Goal: Transaction & Acquisition: Purchase product/service

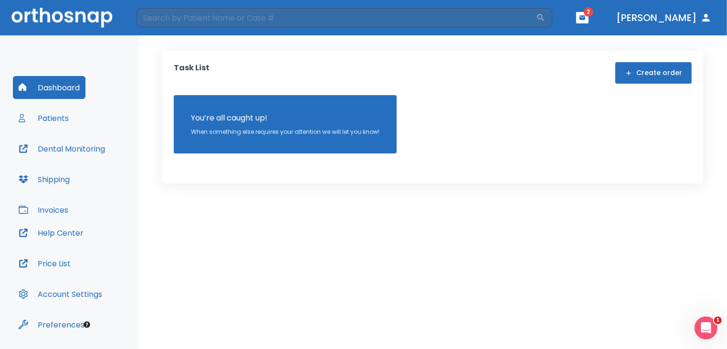
click at [586, 18] on icon "button" at bounding box center [583, 17] width 6 height 4
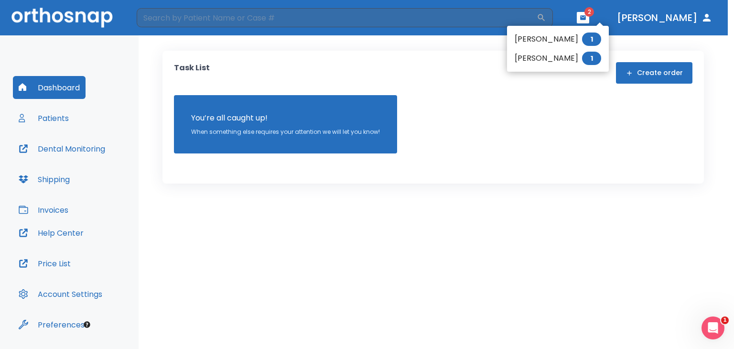
click at [541, 58] on li "Jennifer Alvarez 1" at bounding box center [558, 58] width 102 height 19
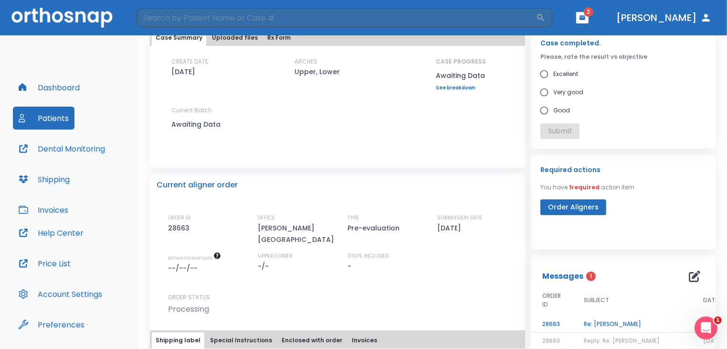
scroll to position [134, 0]
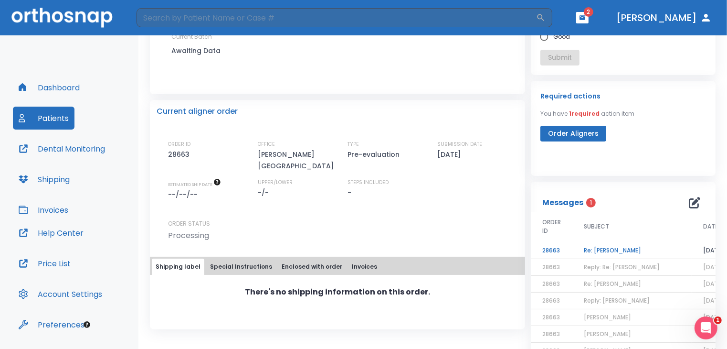
click at [594, 246] on td "Re: Jennifer ALvarez" at bounding box center [632, 250] width 119 height 17
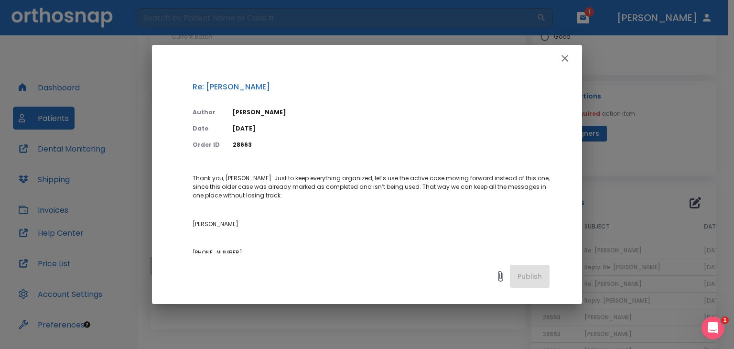
click at [572, 57] on button "button" at bounding box center [564, 58] width 19 height 19
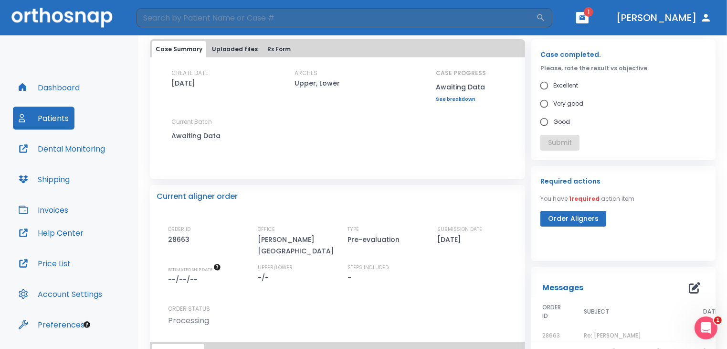
scroll to position [0, 0]
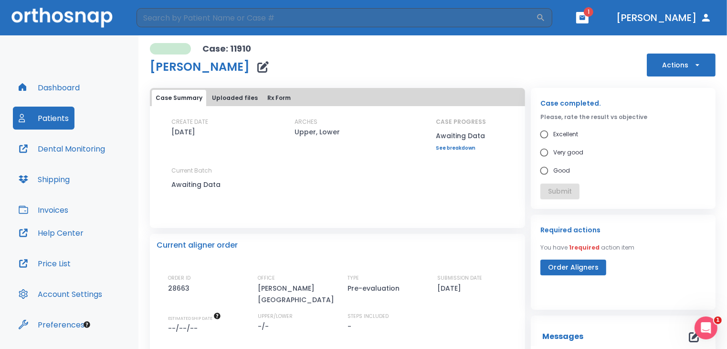
click at [668, 46] on div "Case: 11910 Jennifer Alvarez Actions" at bounding box center [433, 59] width 566 height 33
click at [667, 67] on button "Actions" at bounding box center [681, 64] width 69 height 23
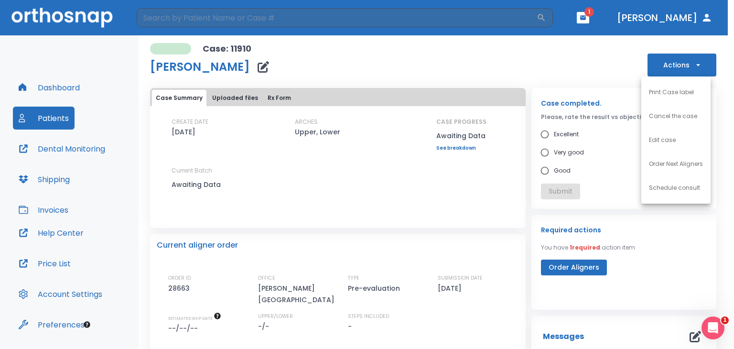
click at [669, 195] on li "Schedule consult" at bounding box center [675, 188] width 69 height 24
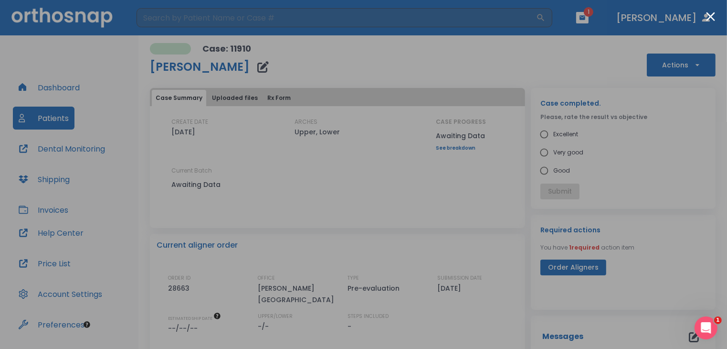
click at [704, 17] on div at bounding box center [363, 174] width 727 height 349
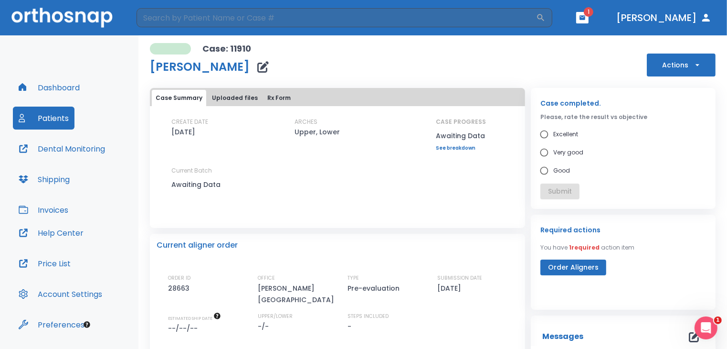
click at [589, 22] on button "button" at bounding box center [583, 17] width 12 height 11
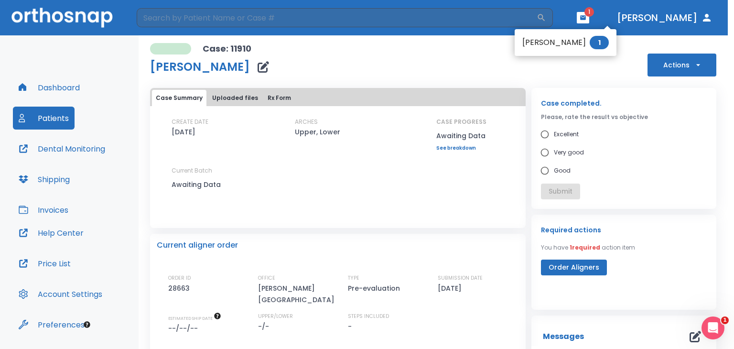
click at [577, 48] on li "Isabell Schulze 1" at bounding box center [565, 42] width 102 height 19
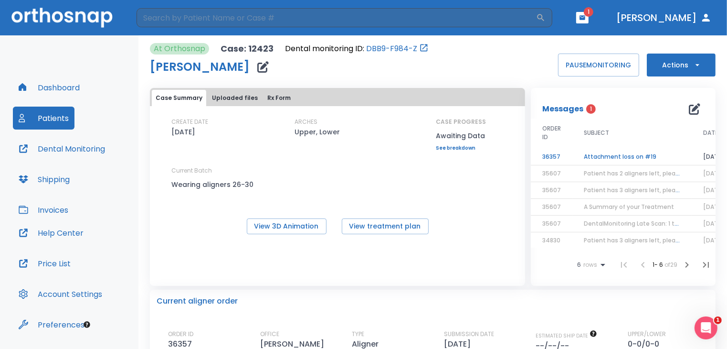
click at [635, 155] on td "Attachment loss on #19" at bounding box center [632, 157] width 119 height 17
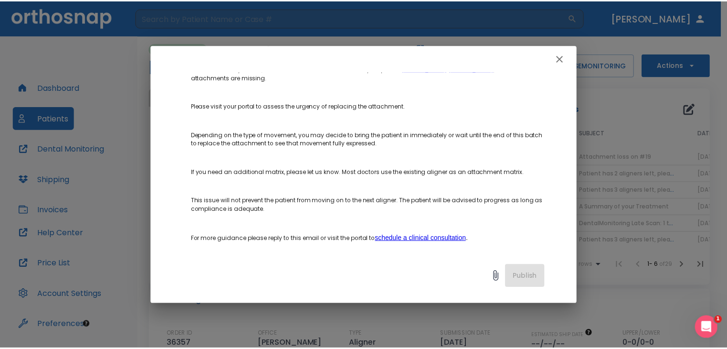
scroll to position [131, 0]
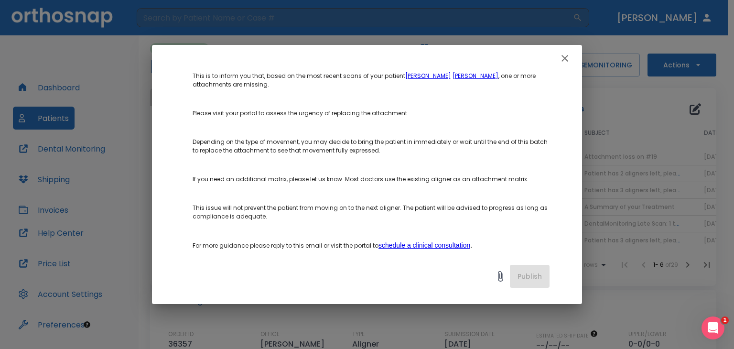
click at [557, 59] on button "button" at bounding box center [564, 58] width 19 height 19
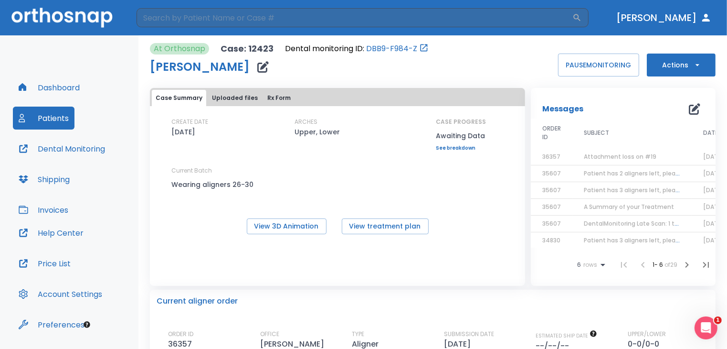
click at [88, 148] on button "Dental Monitoring" at bounding box center [62, 148] width 98 height 23
click at [73, 155] on button "Dental Monitoring" at bounding box center [62, 148] width 98 height 23
click at [35, 112] on button "Patients" at bounding box center [44, 118] width 62 height 23
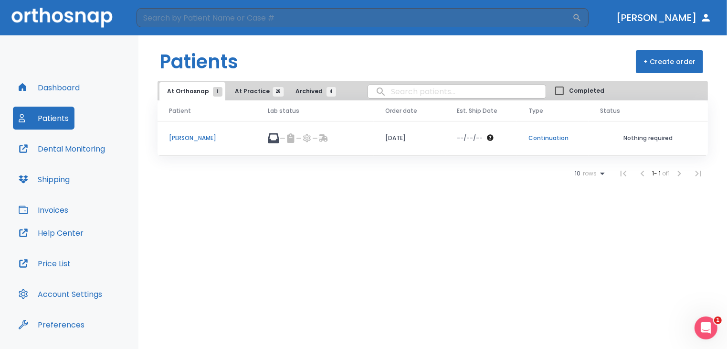
click at [275, 85] on button "At Practice 28" at bounding box center [256, 91] width 59 height 18
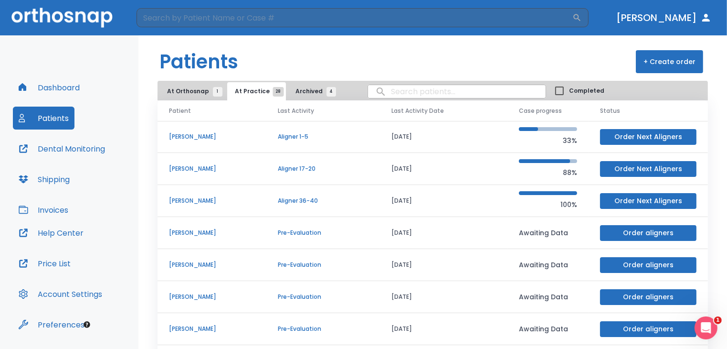
click at [405, 88] on input "search" at bounding box center [457, 91] width 178 height 19
type input "jennifer"
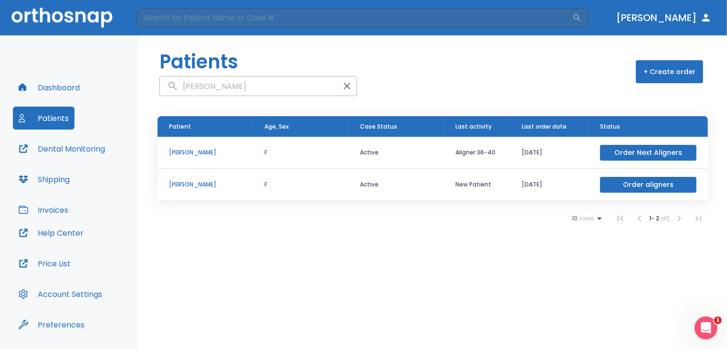
click at [187, 151] on p "[PERSON_NAME]" at bounding box center [205, 152] width 73 height 9
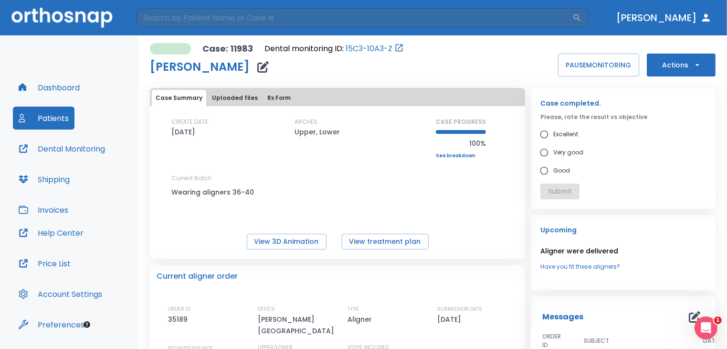
click at [687, 59] on button "Actions" at bounding box center [681, 64] width 69 height 23
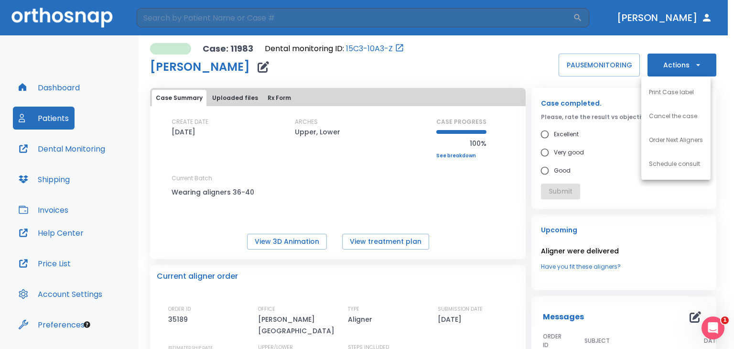
click at [688, 136] on p "Order Next Aligners" at bounding box center [676, 140] width 54 height 9
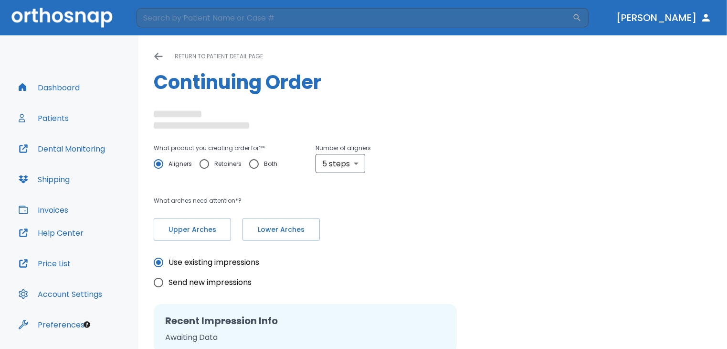
radio input "false"
radio input "true"
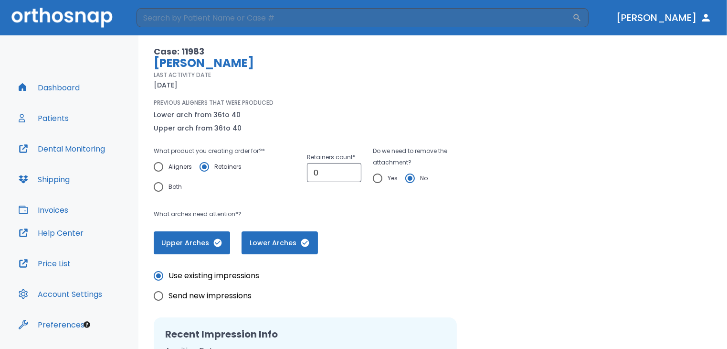
scroll to position [61, 0]
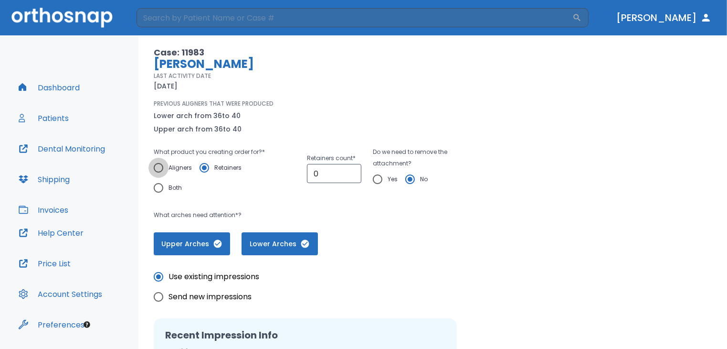
click at [162, 168] on input "Aligners" at bounding box center [159, 168] width 20 height 20
radio input "true"
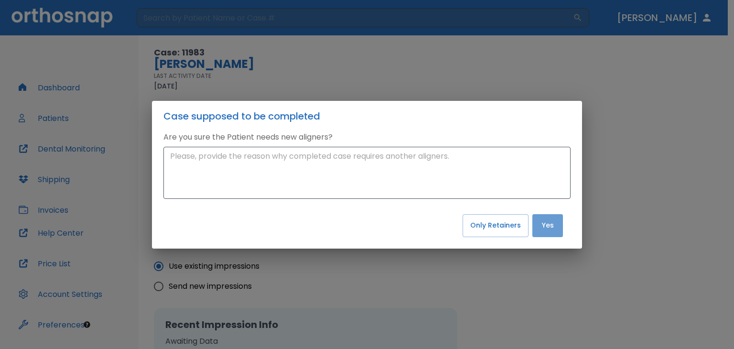
click at [549, 229] on button "Yes" at bounding box center [547, 225] width 31 height 23
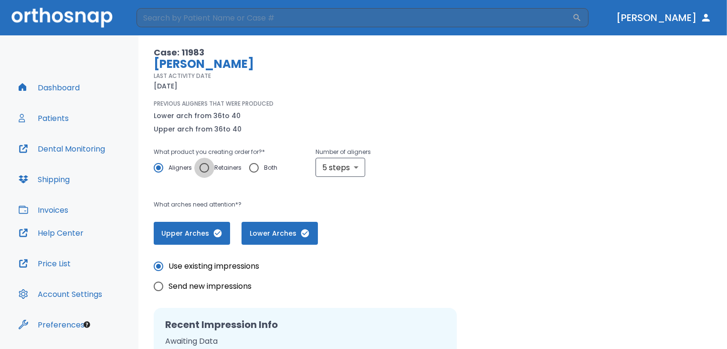
click at [204, 167] on input "Retainers" at bounding box center [204, 168] width 20 height 20
radio input "true"
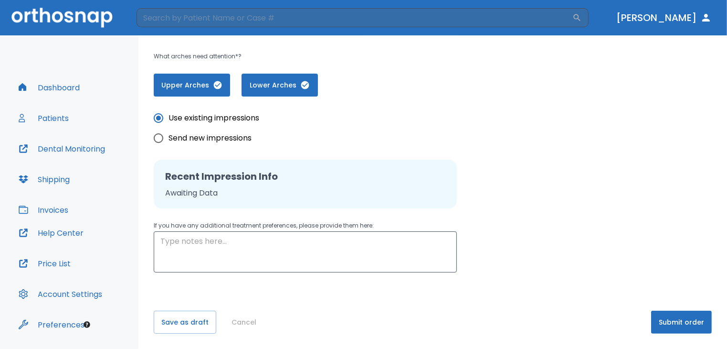
scroll to position [27, 0]
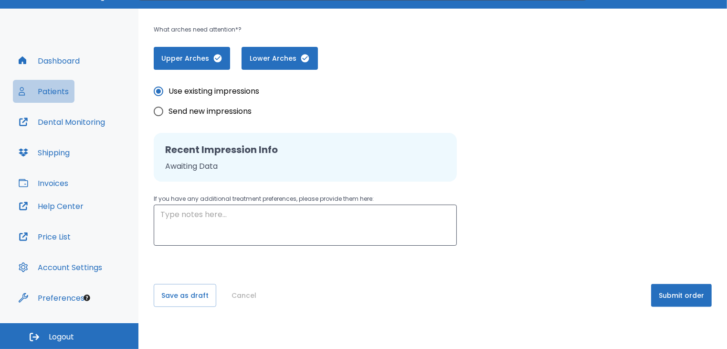
drag, startPoint x: 52, startPoint y: 94, endPoint x: 40, endPoint y: 93, distance: 11.5
click at [40, 93] on button "Patients" at bounding box center [44, 91] width 62 height 23
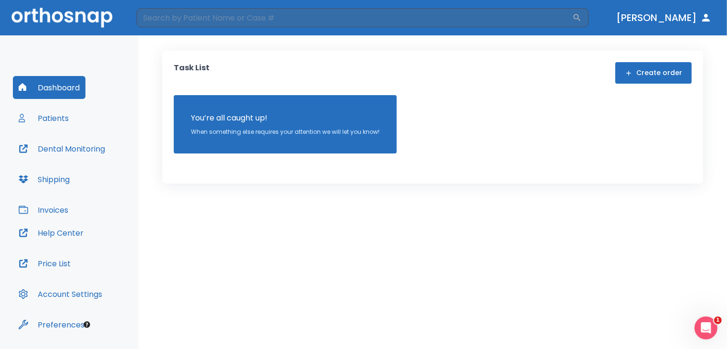
click at [61, 111] on button "Patients" at bounding box center [44, 118] width 62 height 23
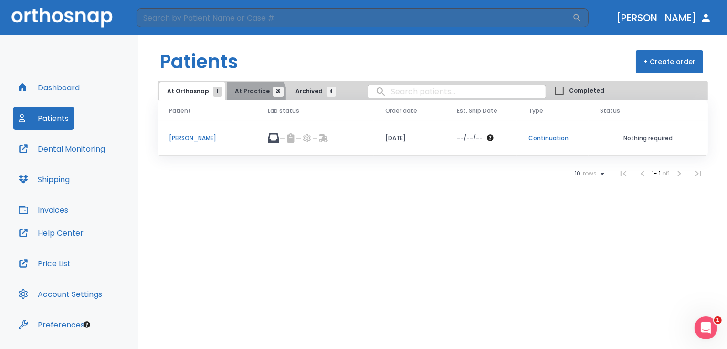
click at [252, 95] on span "At Practice 28" at bounding box center [256, 91] width 43 height 9
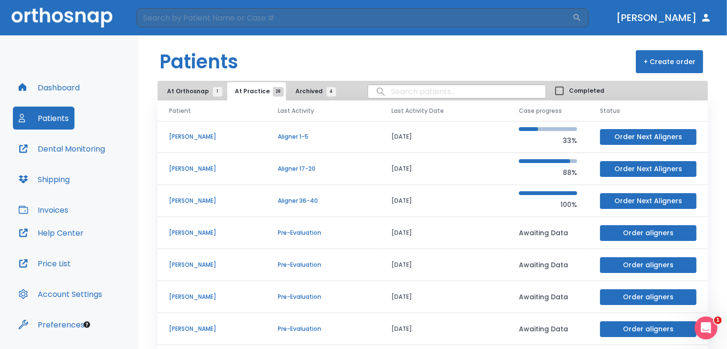
click at [183, 93] on span "At Orthosnap 1" at bounding box center [192, 91] width 51 height 9
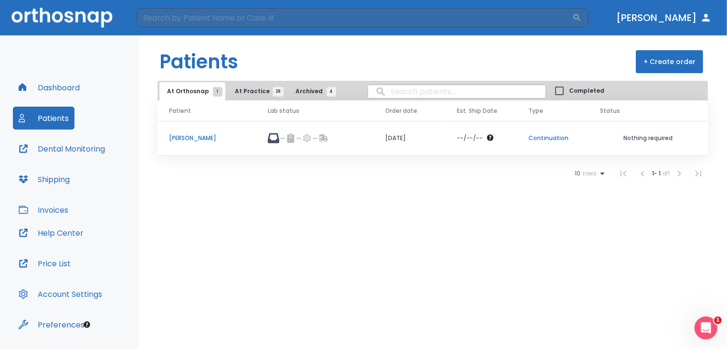
click at [302, 96] on button "Archived 4" at bounding box center [313, 91] width 51 height 18
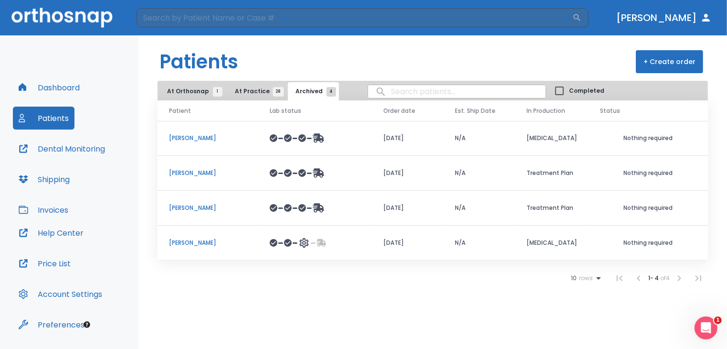
click at [180, 88] on span "At Orthosnap 1" at bounding box center [192, 91] width 51 height 9
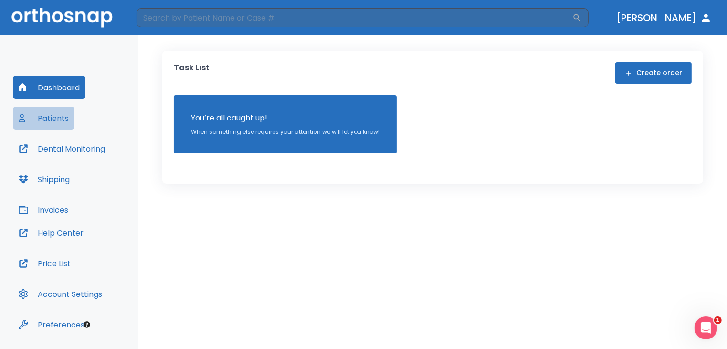
click at [42, 117] on button "Patients" at bounding box center [44, 118] width 62 height 23
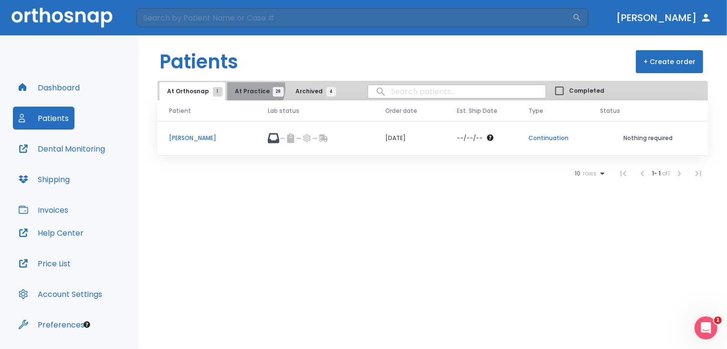
click at [251, 88] on span "At Practice 28" at bounding box center [256, 91] width 43 height 9
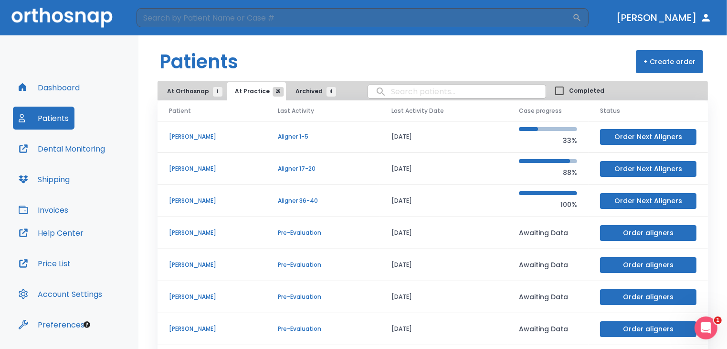
click at [189, 199] on p "[PERSON_NAME]" at bounding box center [212, 200] width 86 height 9
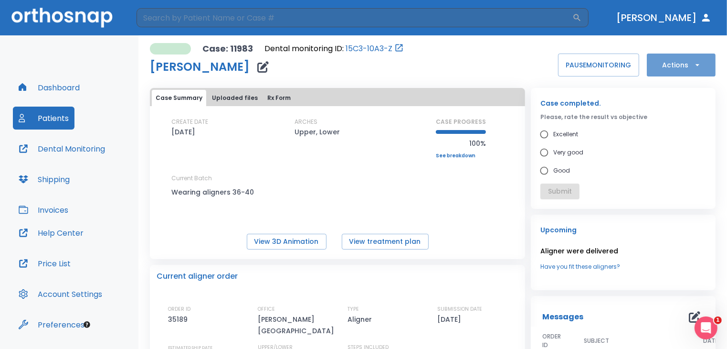
click at [674, 65] on button "Actions" at bounding box center [681, 64] width 69 height 23
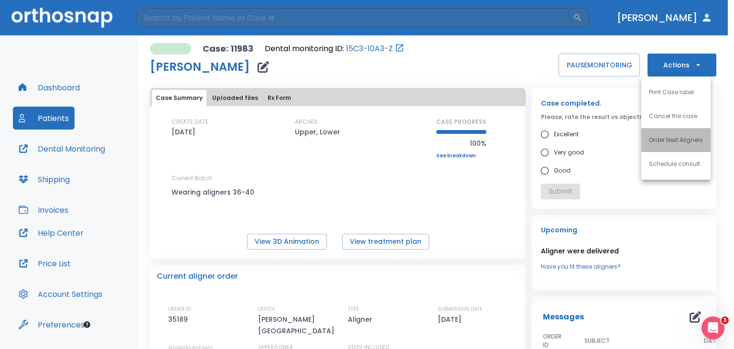
click at [686, 141] on p "Order Next Aligners" at bounding box center [676, 140] width 54 height 9
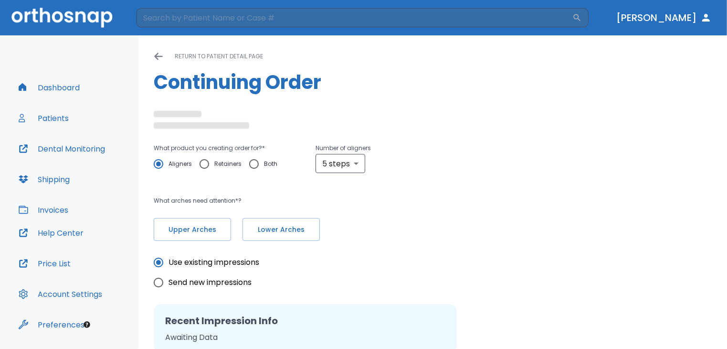
radio input "false"
radio input "true"
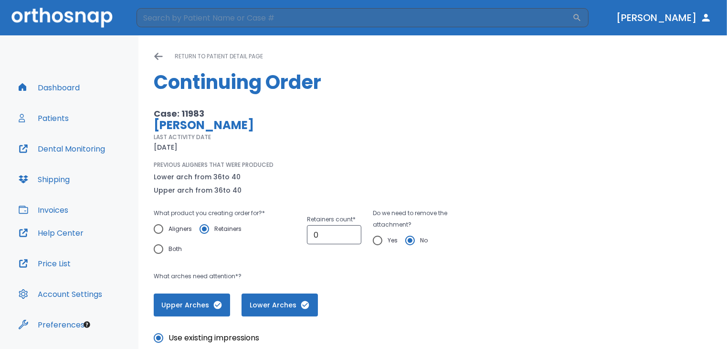
click at [153, 230] on input "Aligners" at bounding box center [159, 229] width 20 height 20
radio input "true"
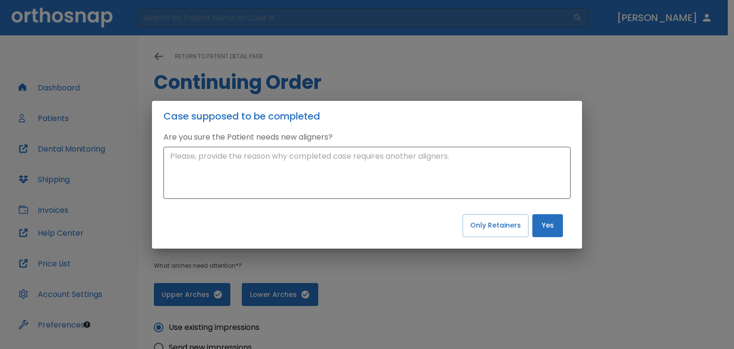
click at [674, 170] on div "Case supposed to be completed Are you sure the Patient needs new aligners? x ​ …" at bounding box center [367, 174] width 734 height 349
click at [285, 74] on div "Case supposed to be completed Are you sure the Patient needs new aligners? x ​ …" at bounding box center [367, 174] width 734 height 349
click at [543, 252] on div "Case supposed to be completed Are you sure the Patient needs new aligners? x ​ …" at bounding box center [367, 174] width 734 height 349
click at [550, 235] on button "Yes" at bounding box center [547, 225] width 31 height 23
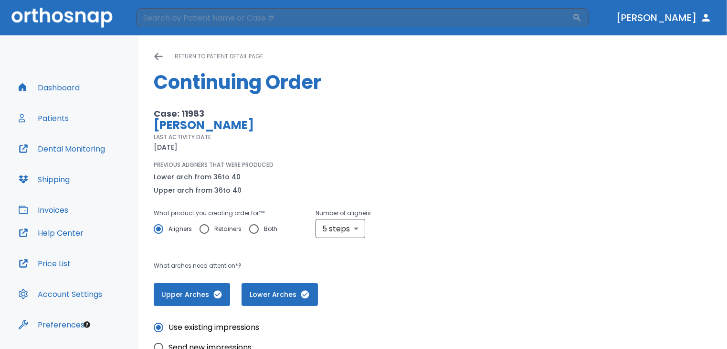
click at [209, 227] on input "Retainers" at bounding box center [204, 229] width 20 height 20
radio input "true"
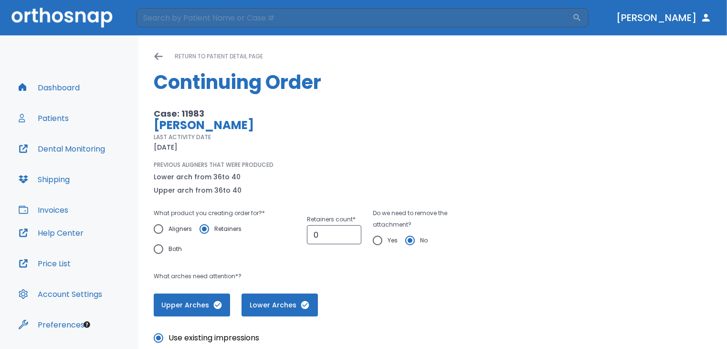
click at [380, 248] on input "Yes" at bounding box center [378, 240] width 20 height 20
radio input "true"
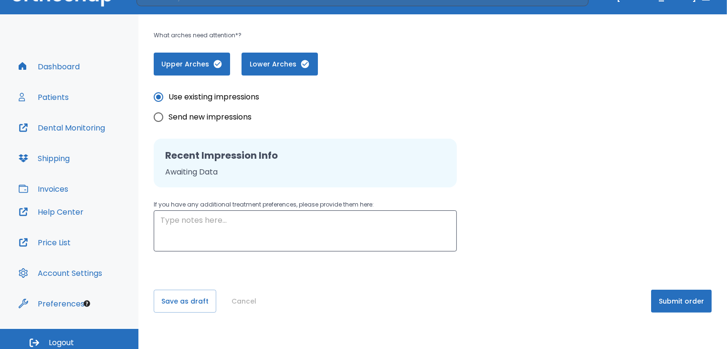
scroll to position [27, 0]
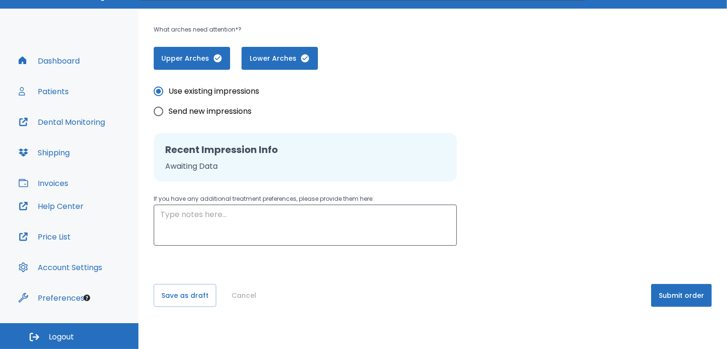
click at [48, 54] on button "Dashboard" at bounding box center [49, 60] width 73 height 23
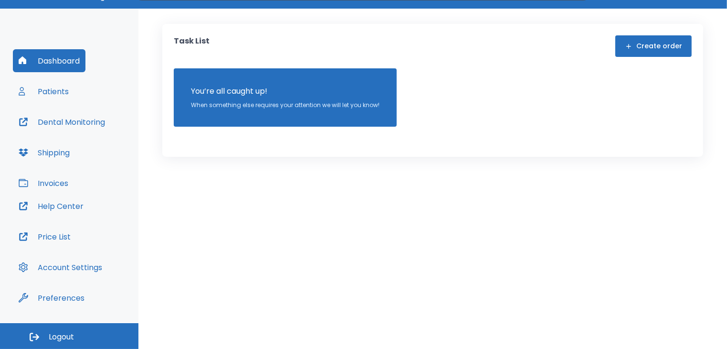
click at [38, 90] on button "Patients" at bounding box center [44, 91] width 62 height 23
